Goal: Transaction & Acquisition: Purchase product/service

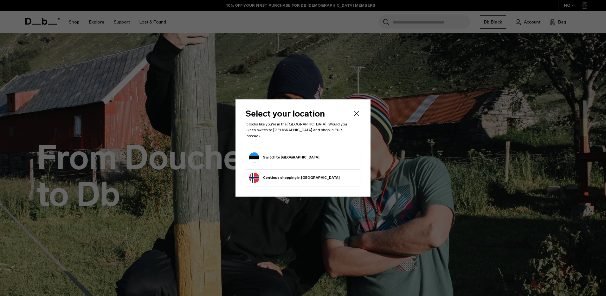
click at [281, 152] on button "Switch to Estonia" at bounding box center [284, 157] width 70 height 10
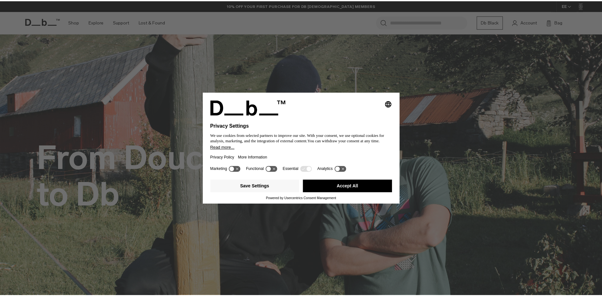
scroll to position [254, 0]
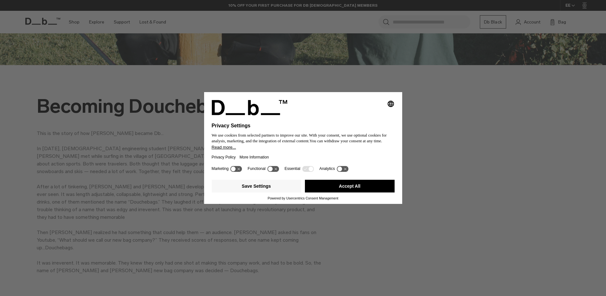
click at [367, 184] on button "Accept All" at bounding box center [350, 186] width 90 height 13
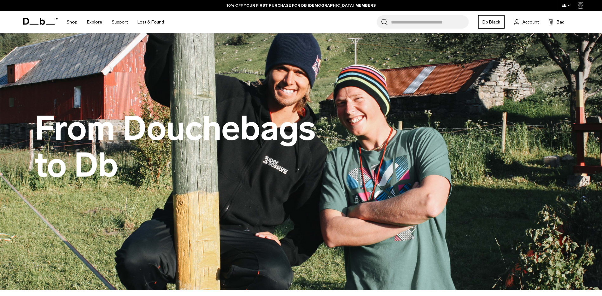
scroll to position [0, 0]
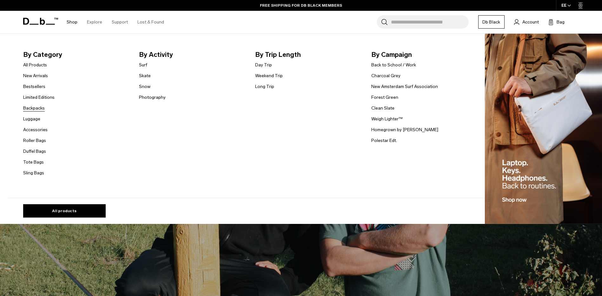
click at [37, 108] on link "Backpacks" at bounding box center [34, 108] width 22 height 7
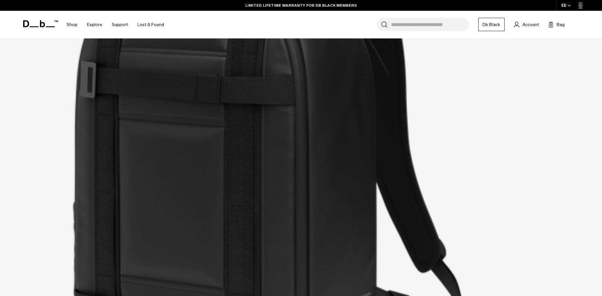
scroll to position [1817, 0]
